Goal: Task Accomplishment & Management: Use online tool/utility

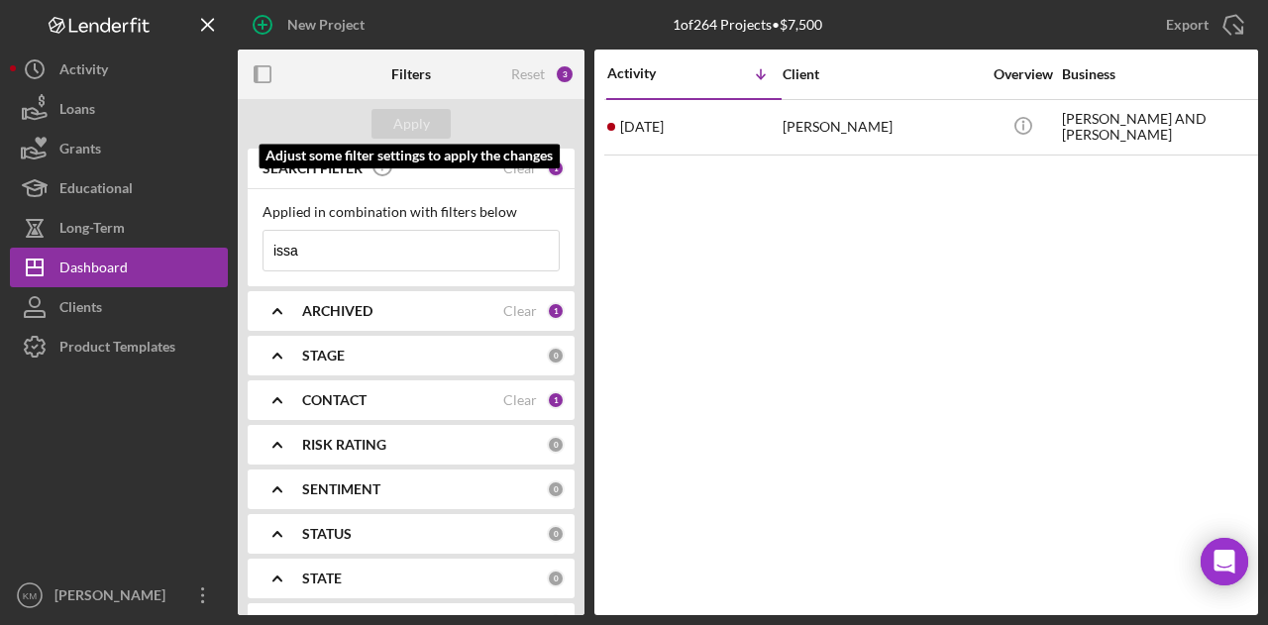
scroll to position [0, 79]
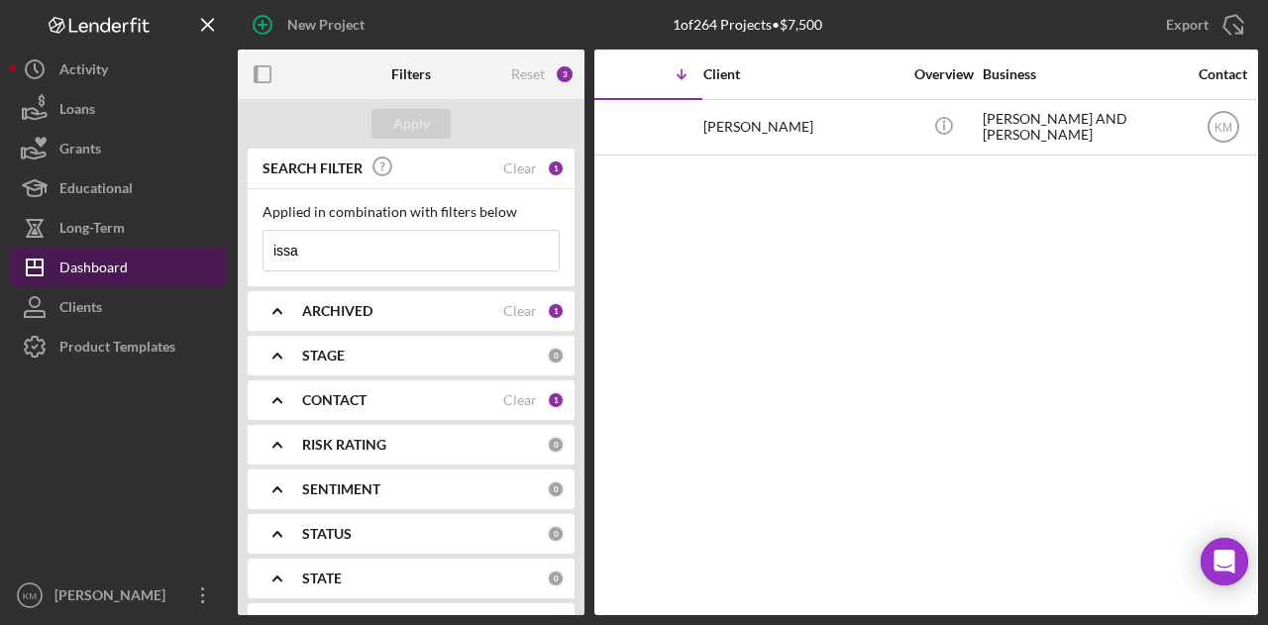
click at [198, 266] on button "Icon/Dashboard Dashboard" at bounding box center [119, 268] width 218 height 40
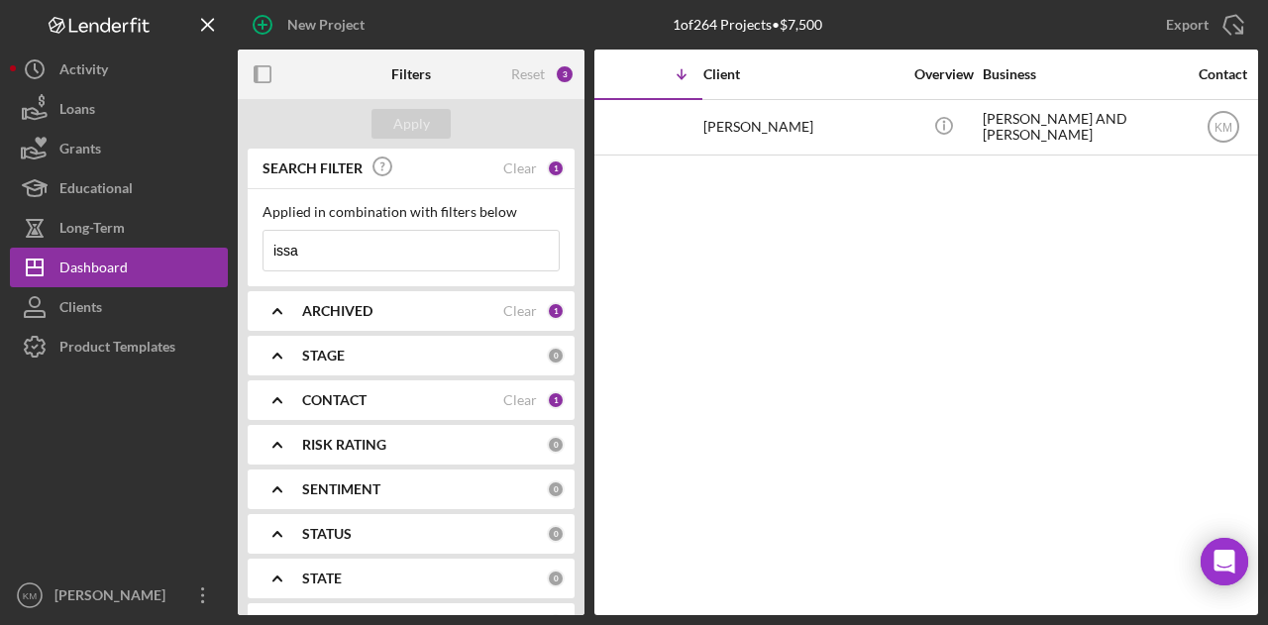
click at [349, 250] on input "issa" at bounding box center [410, 251] width 295 height 40
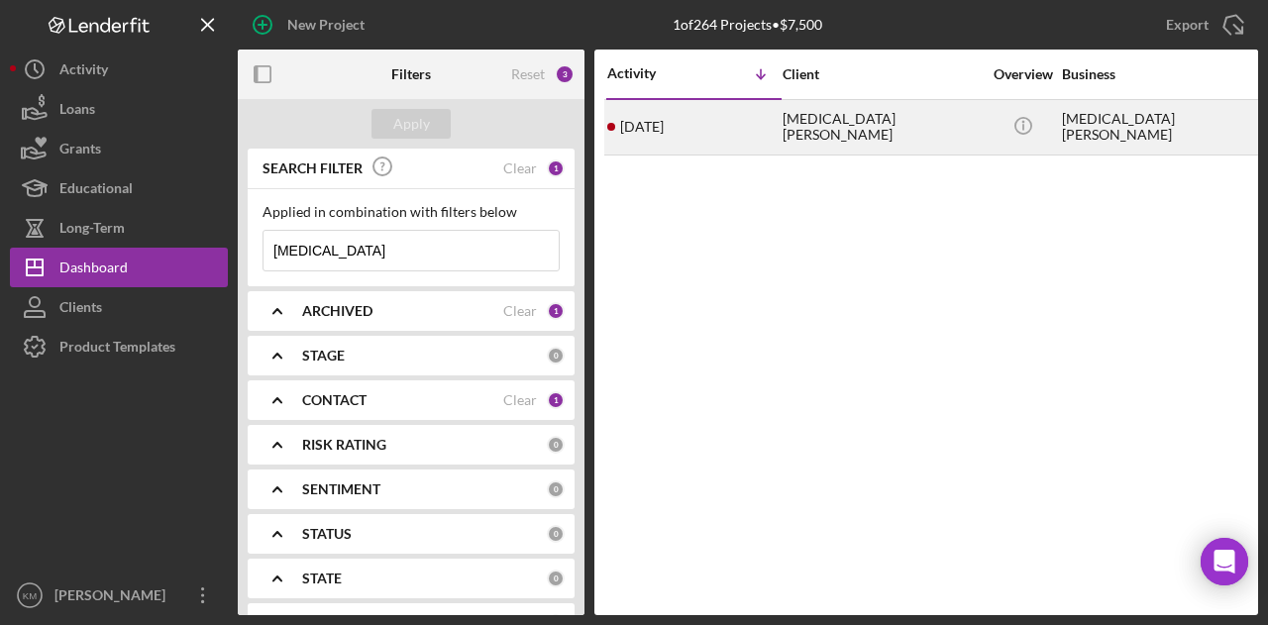
type input "[MEDICAL_DATA]"
click at [749, 132] on div "[DATE] [MEDICAL_DATA][PERSON_NAME]" at bounding box center [693, 127] width 173 height 52
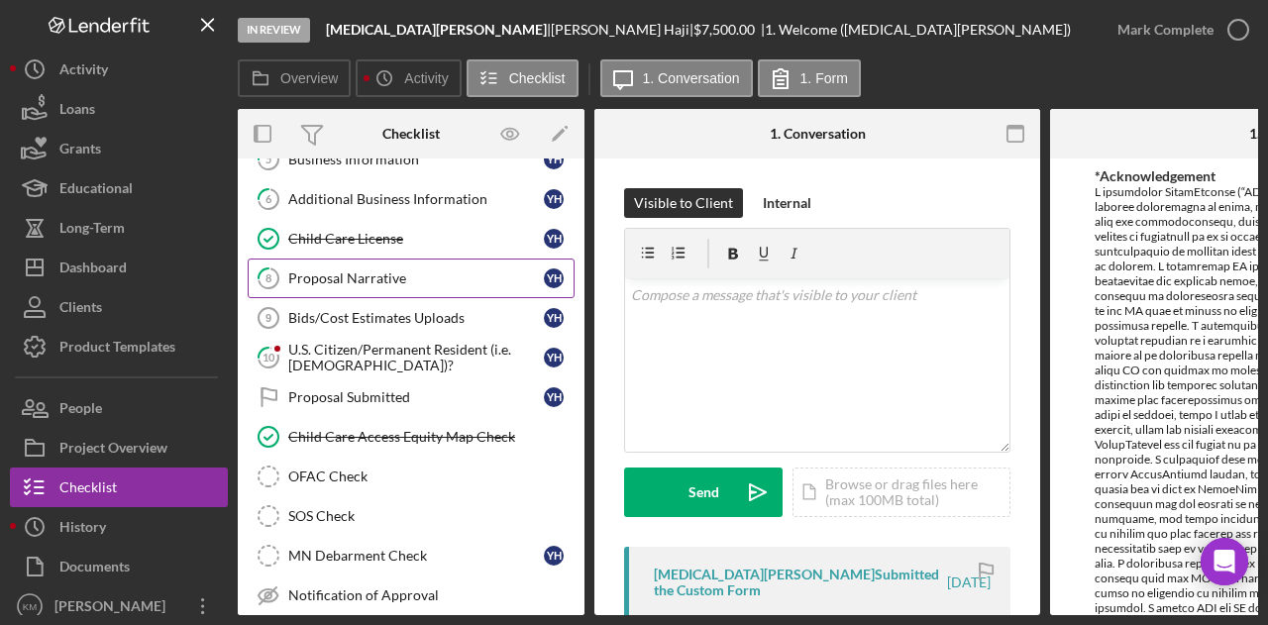
scroll to position [234, 0]
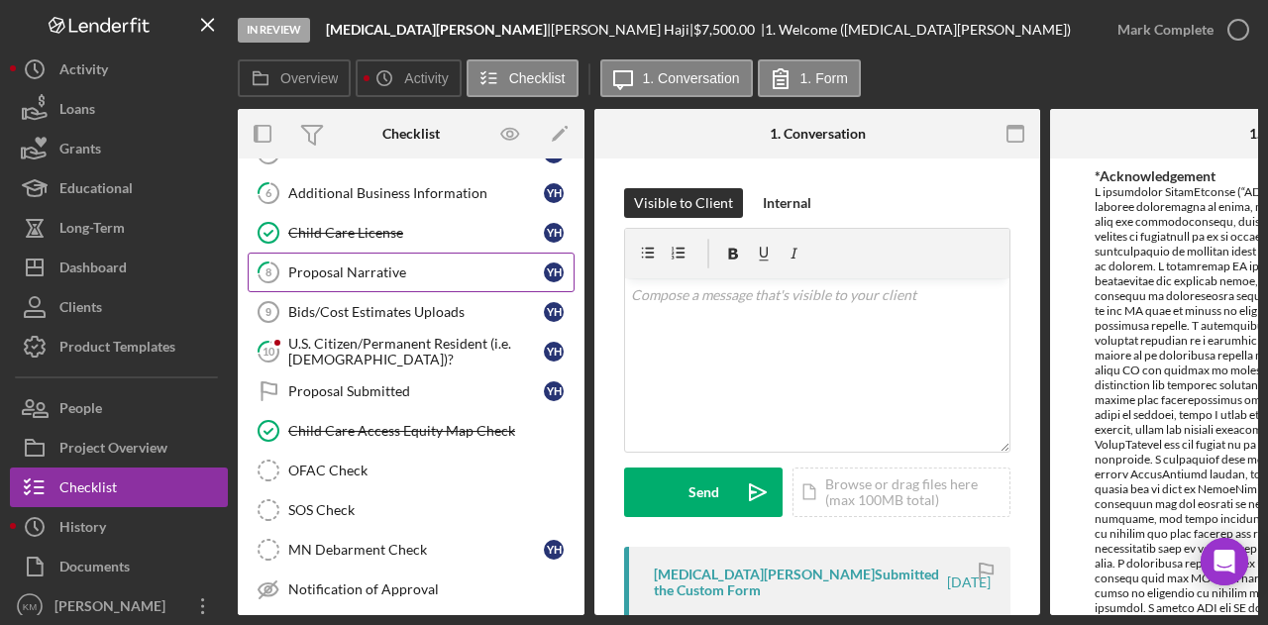
click at [418, 268] on div "Proposal Narrative" at bounding box center [416, 272] width 256 height 16
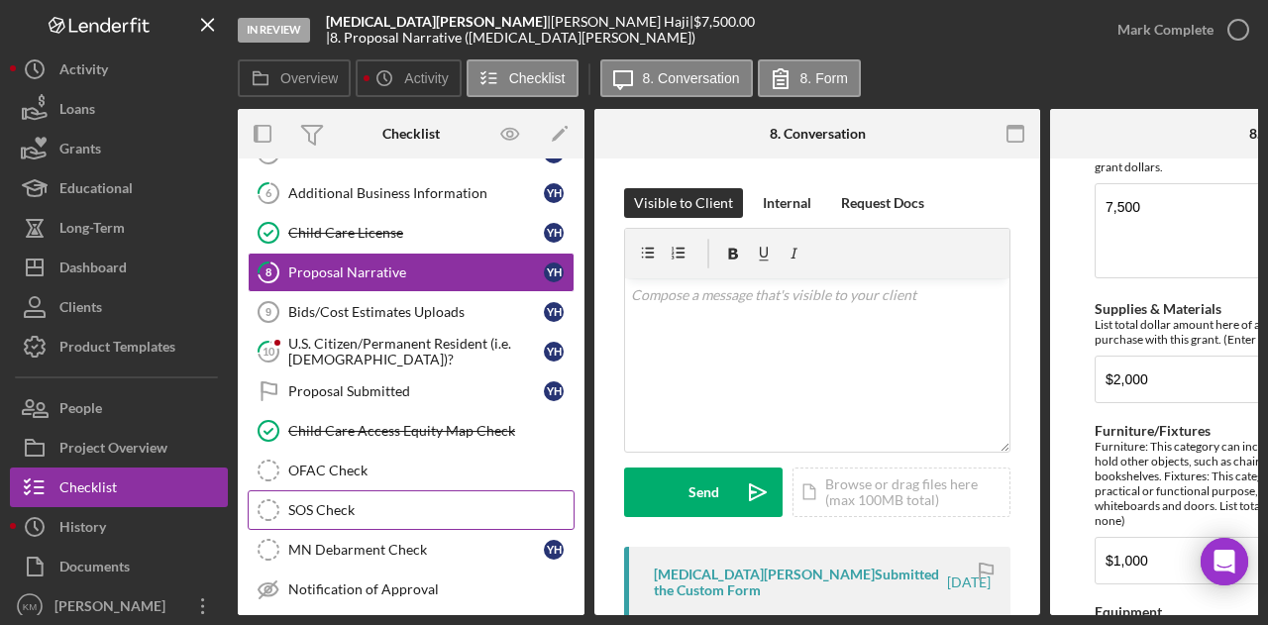
scroll to position [370, 0]
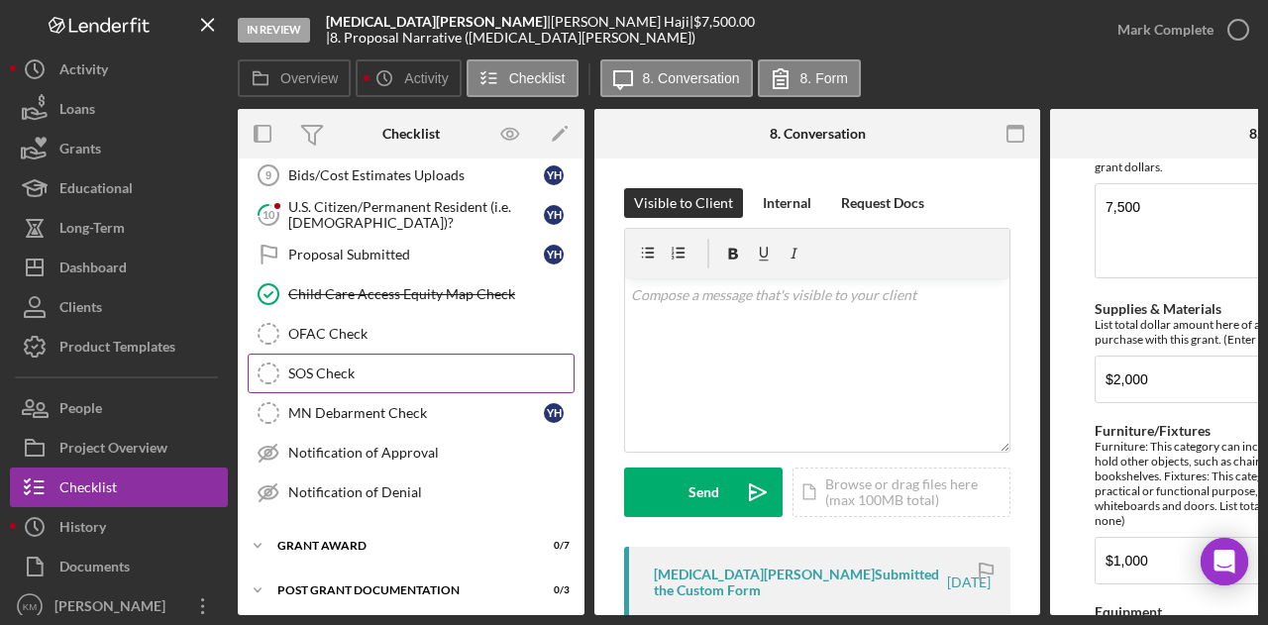
click at [337, 355] on link "SOS Check SOS Check" at bounding box center [411, 374] width 327 height 40
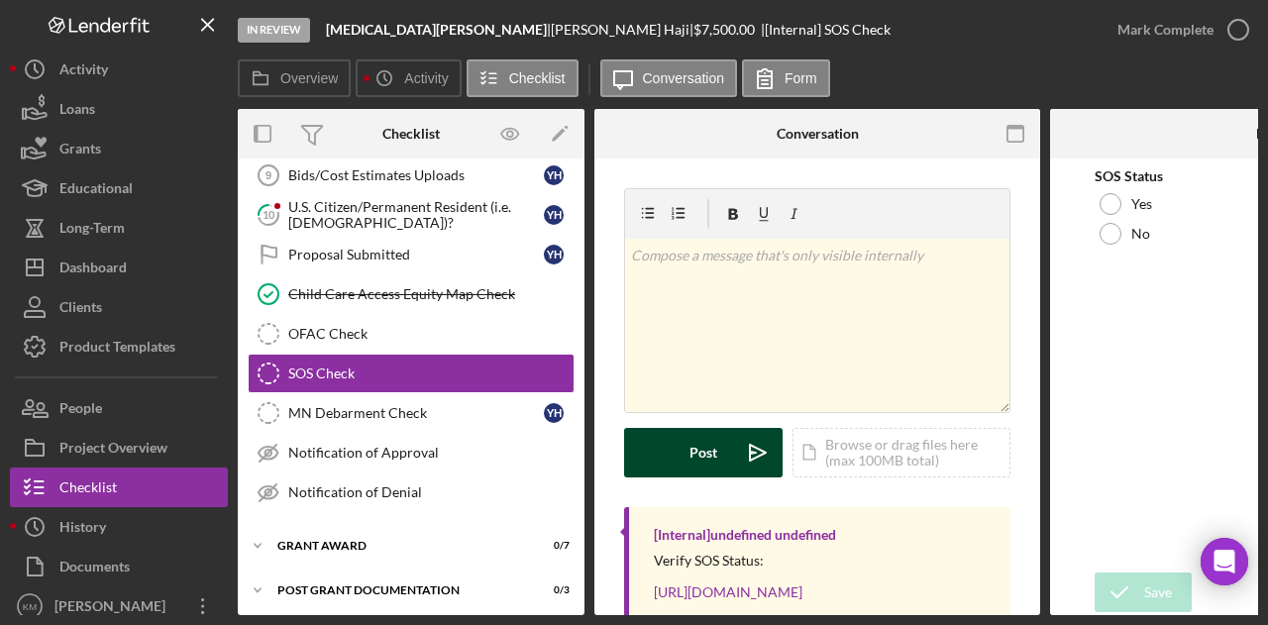
scroll to position [152, 0]
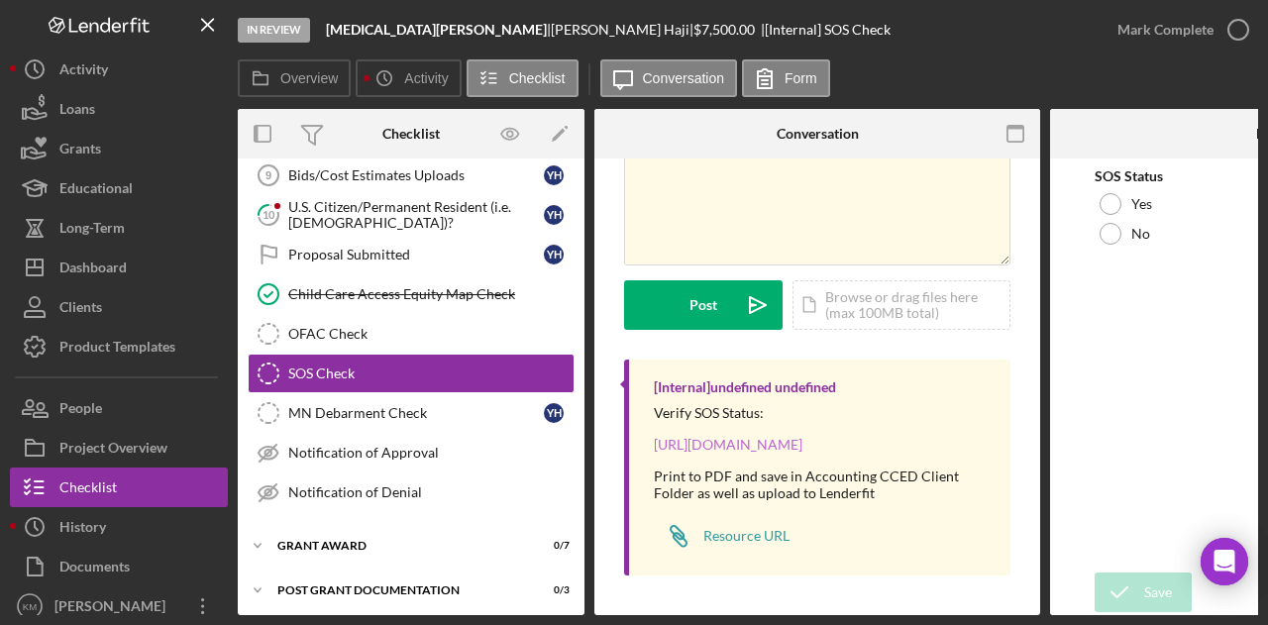
click at [772, 436] on link "[URL][DOMAIN_NAME]" at bounding box center [728, 444] width 149 height 17
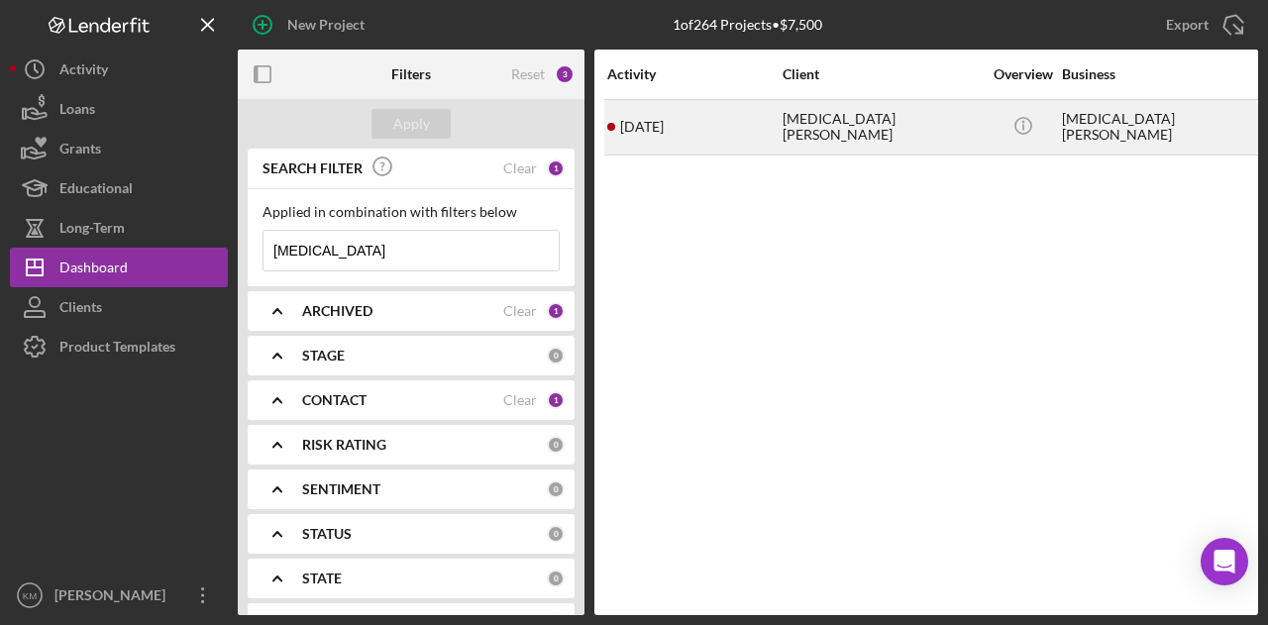
click at [726, 140] on div "[DATE] [MEDICAL_DATA][PERSON_NAME]" at bounding box center [693, 127] width 173 height 52
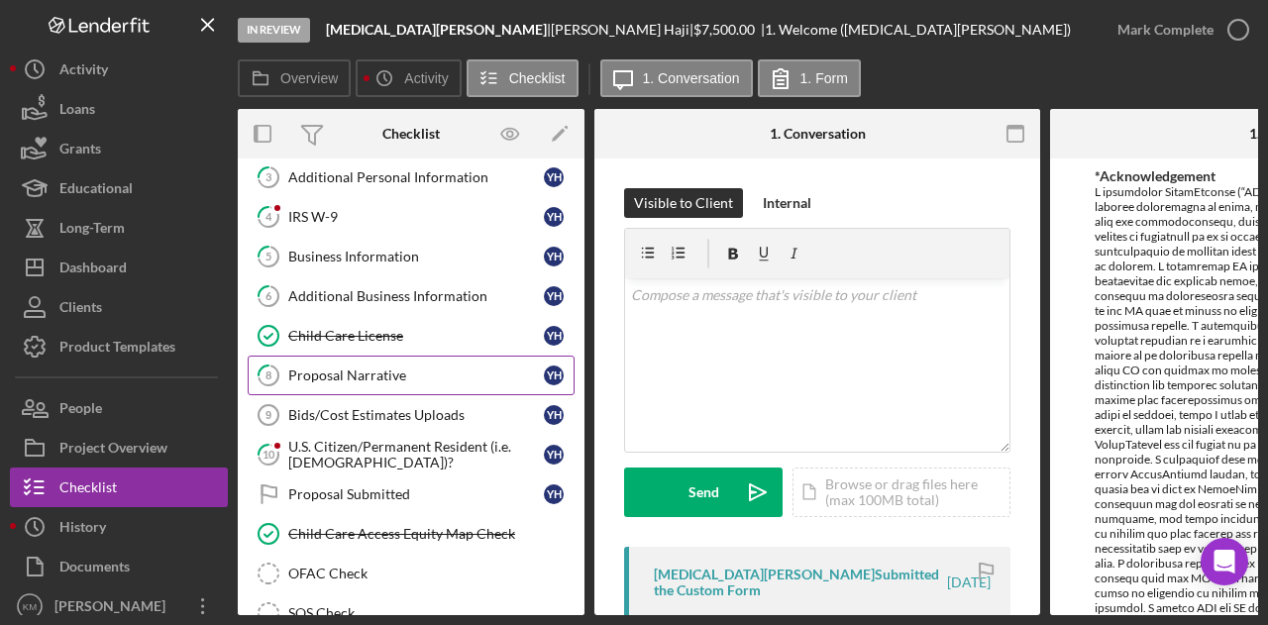
scroll to position [133, 0]
click at [350, 379] on link "8 Proposal Narrative Y H" at bounding box center [411, 374] width 327 height 40
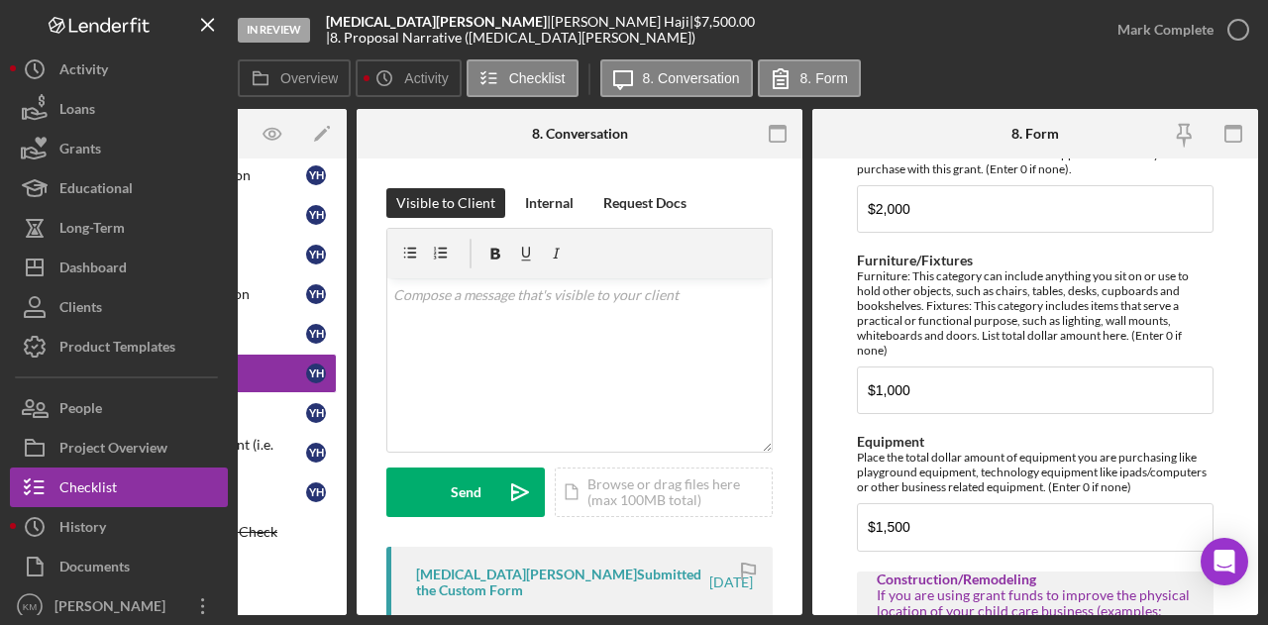
scroll to position [888, 0]
